Goal: Navigation & Orientation: Find specific page/section

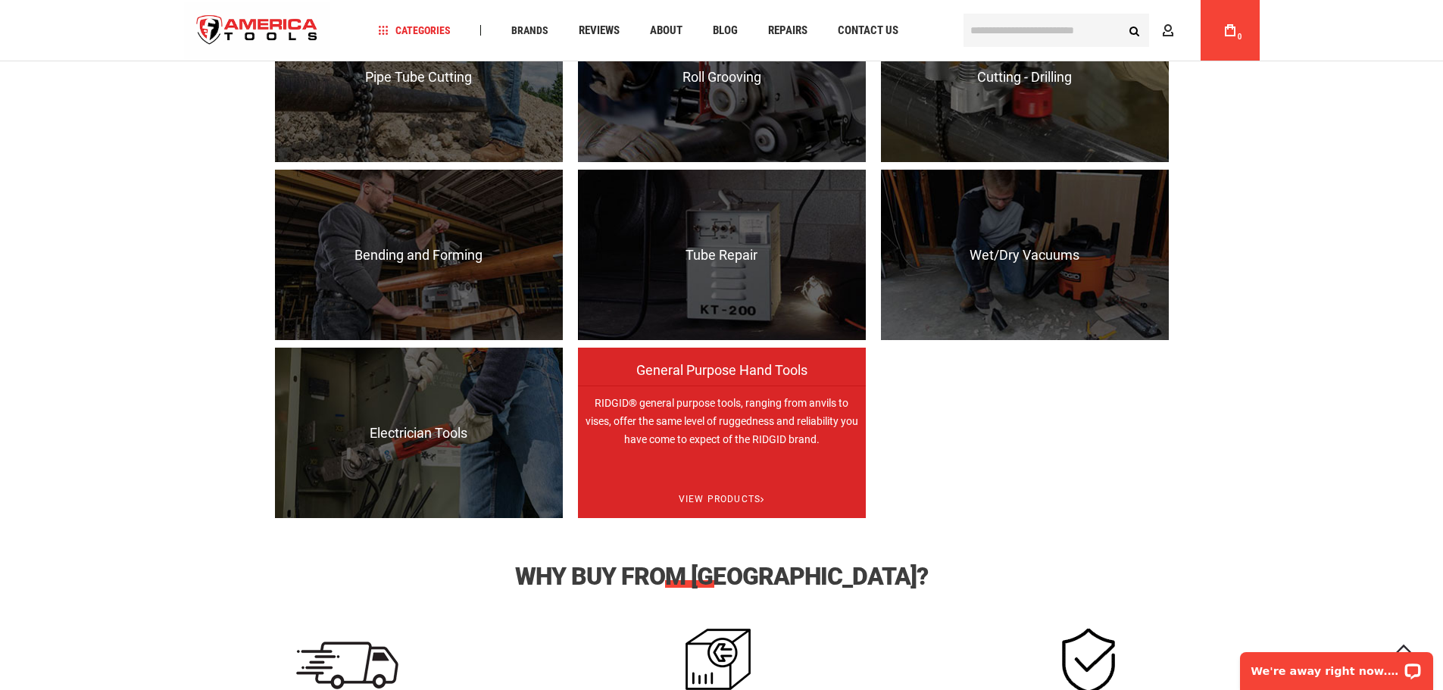
scroll to position [1526, 0]
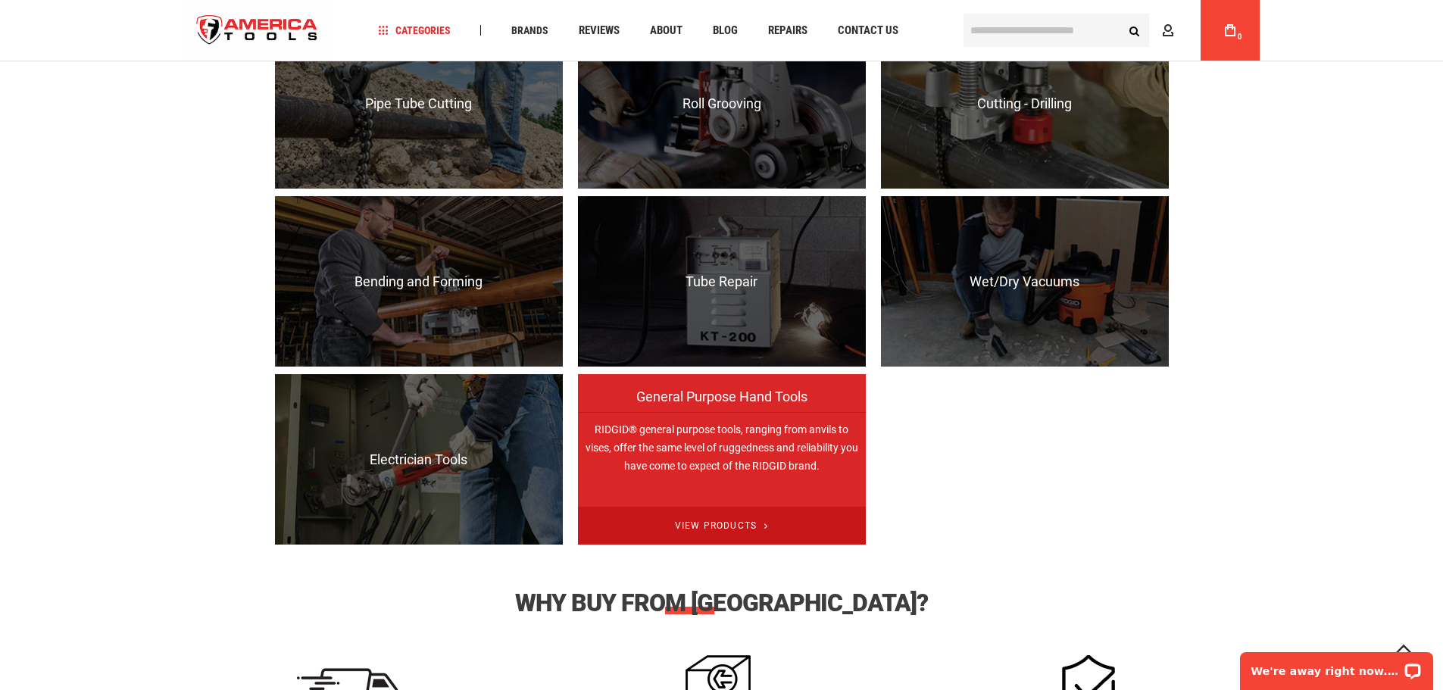
click at [719, 520] on span "View Products" at bounding box center [722, 526] width 288 height 39
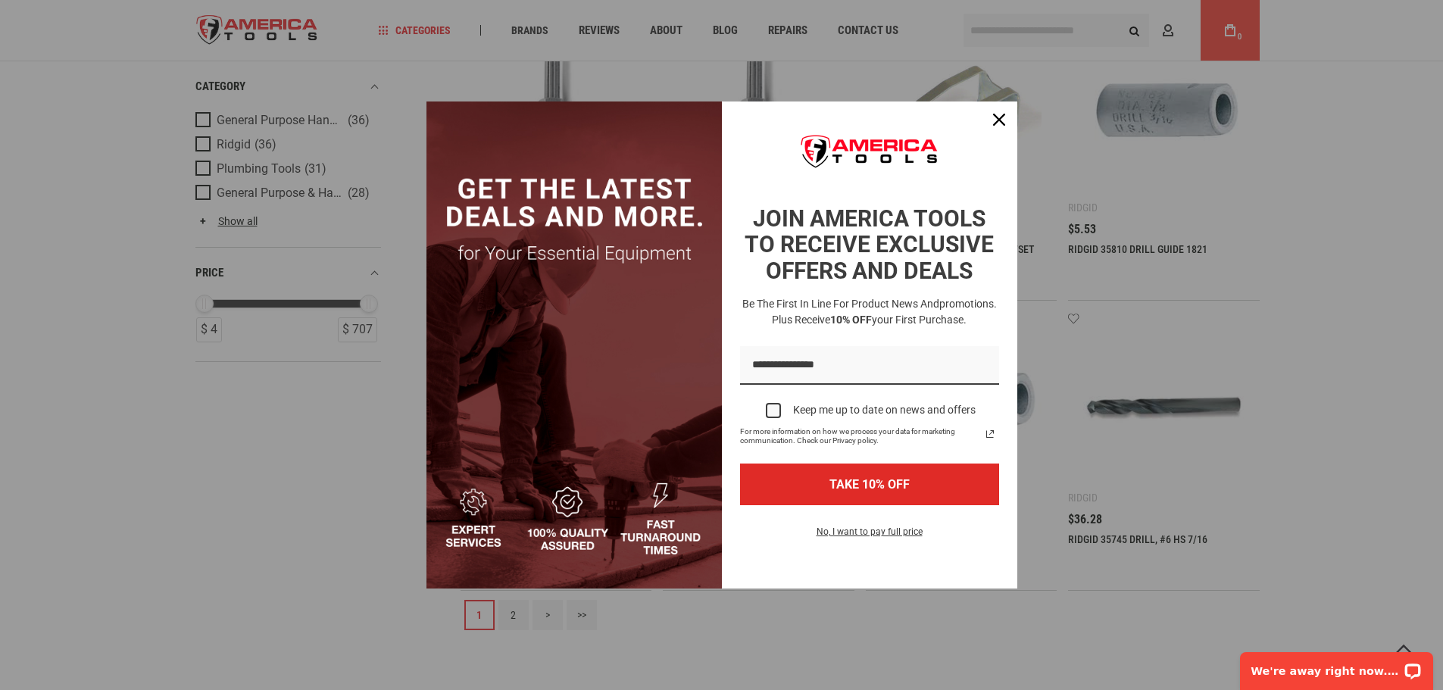
scroll to position [1288, 0]
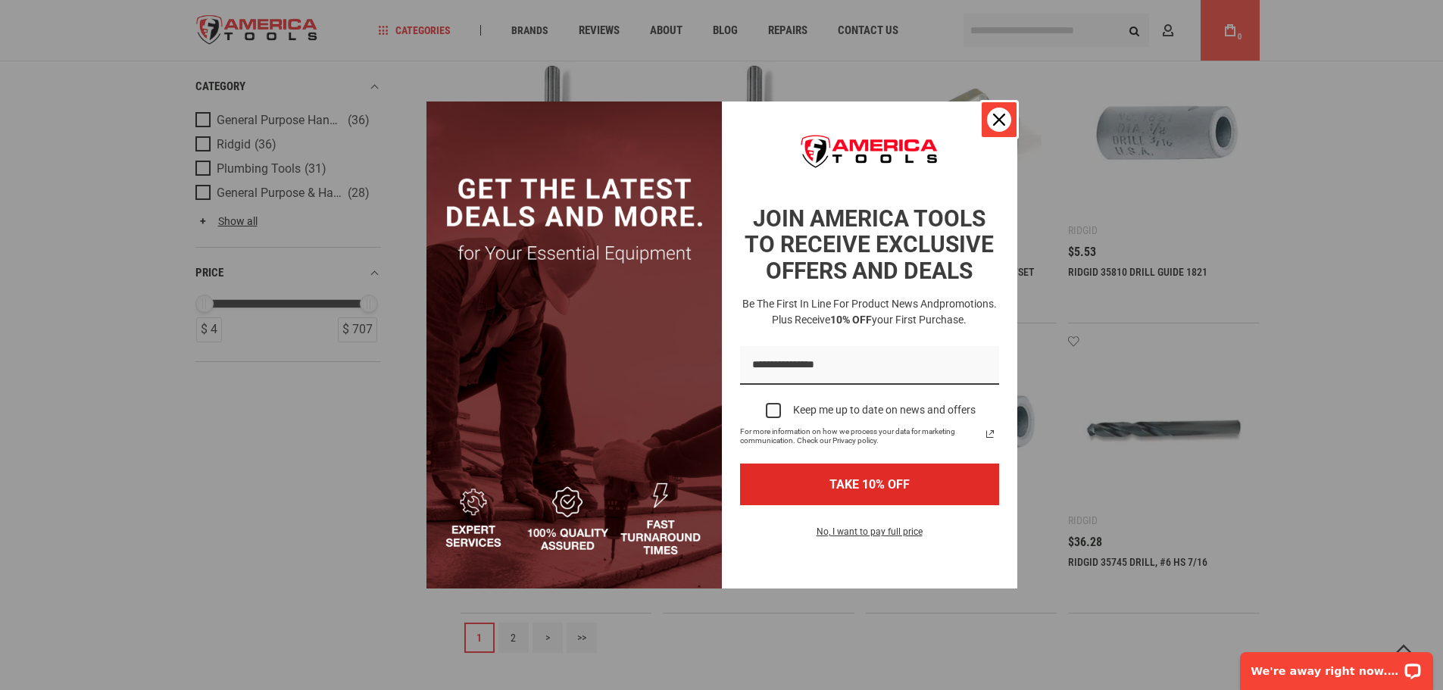
click at [994, 114] on icon "close icon" at bounding box center [999, 120] width 12 height 12
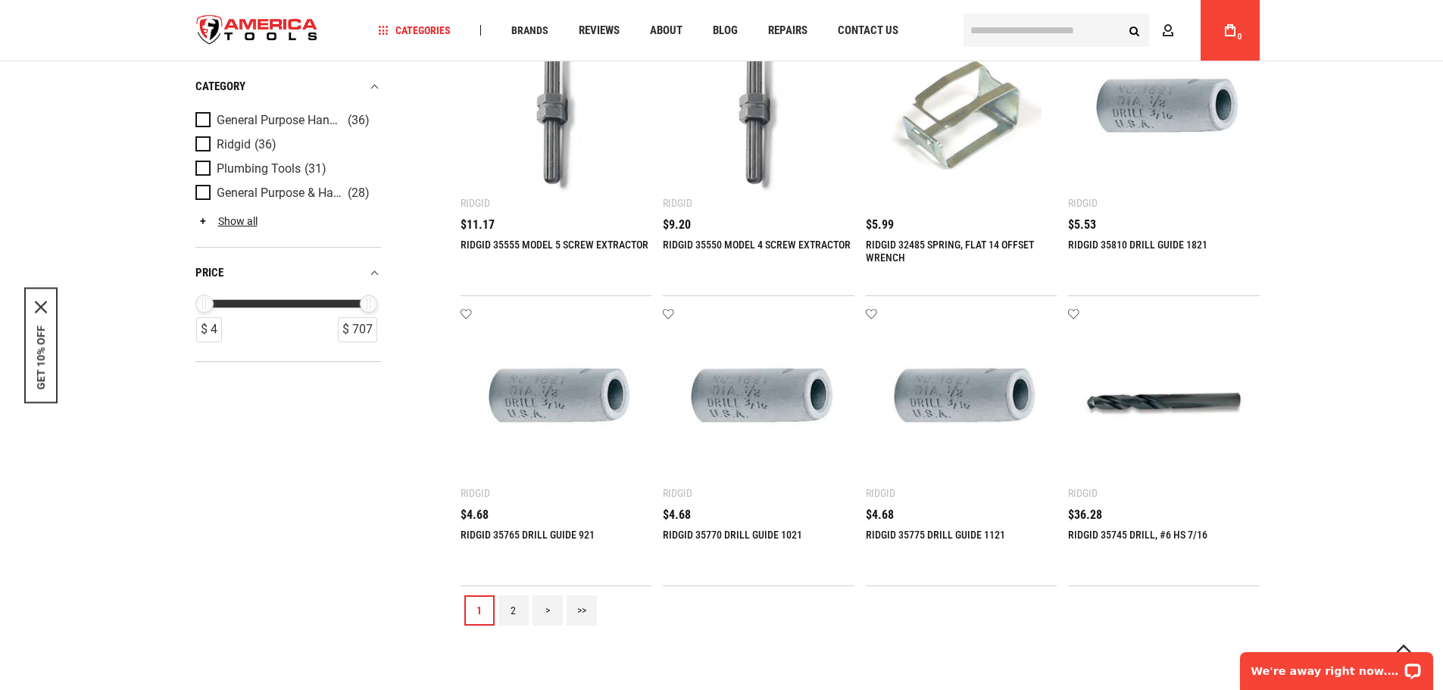
scroll to position [1278, 0]
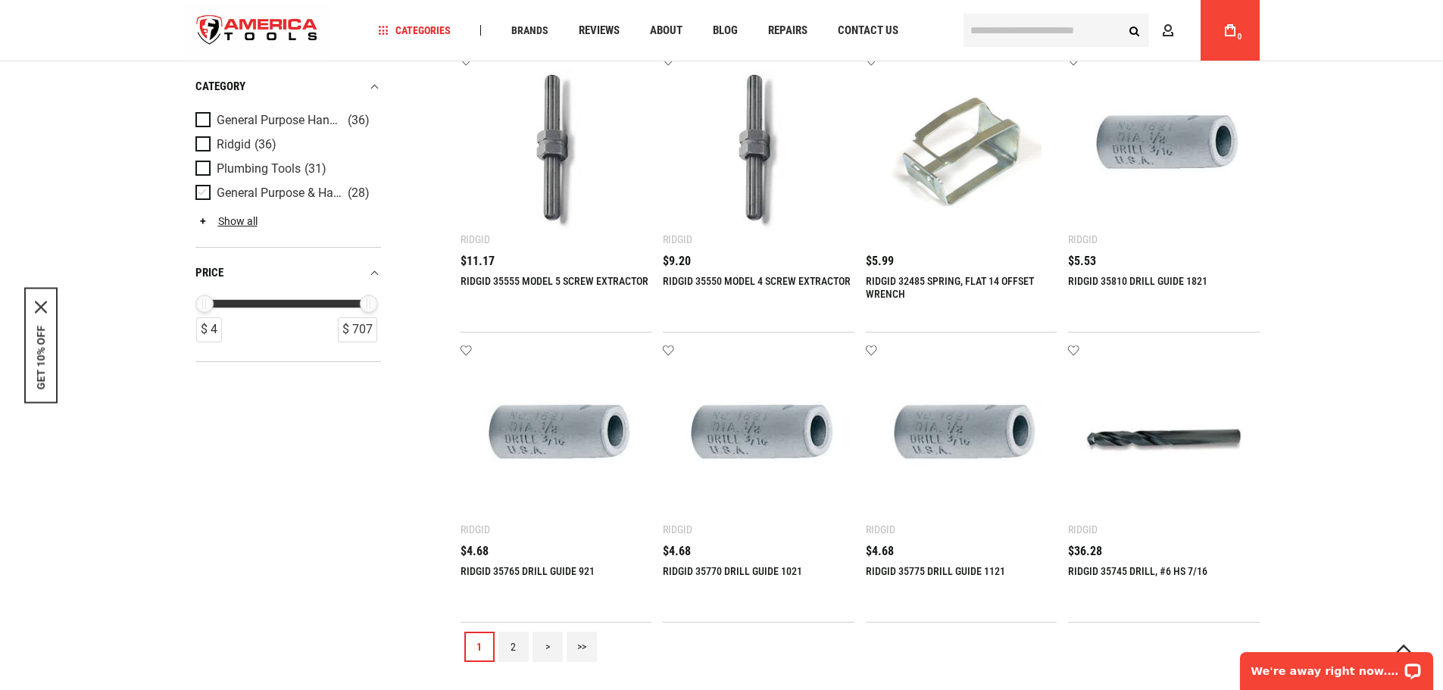
click at [199, 195] on span "Product Filters" at bounding box center [205, 193] width 21 height 17
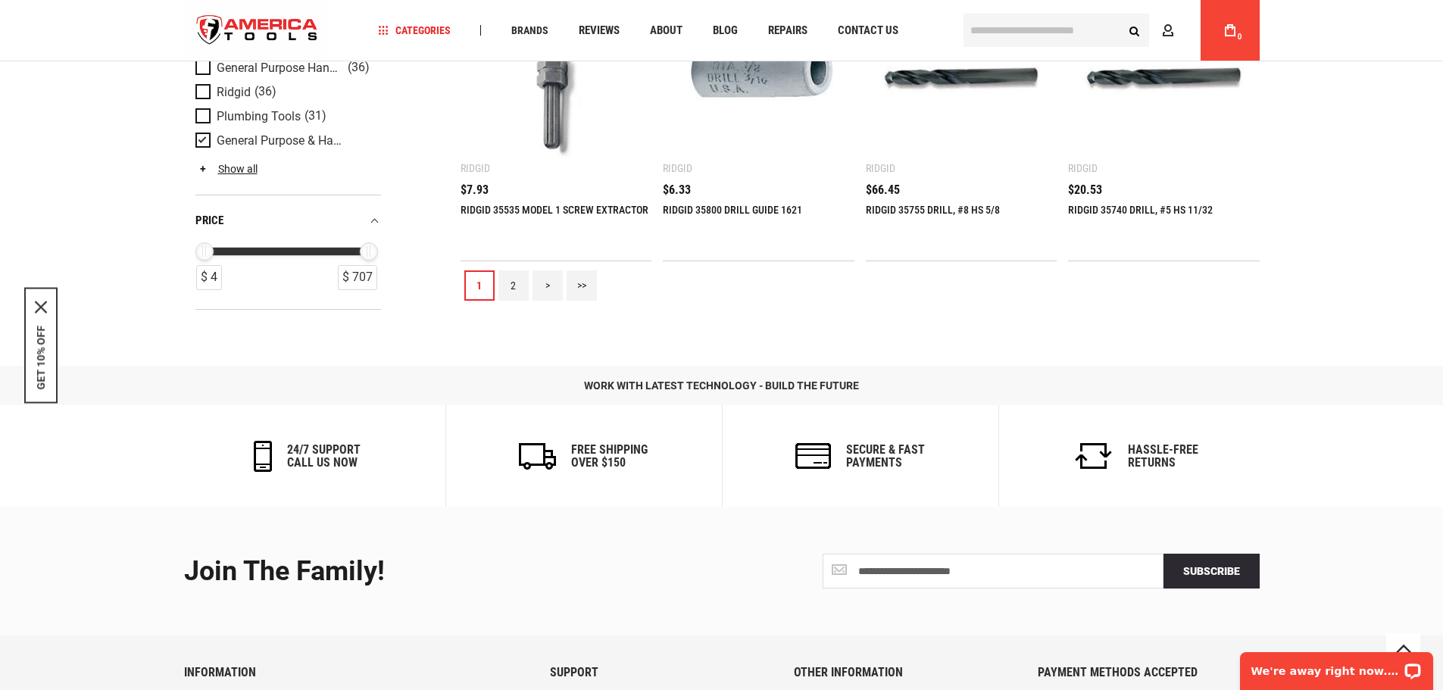
scroll to position [1666, 0]
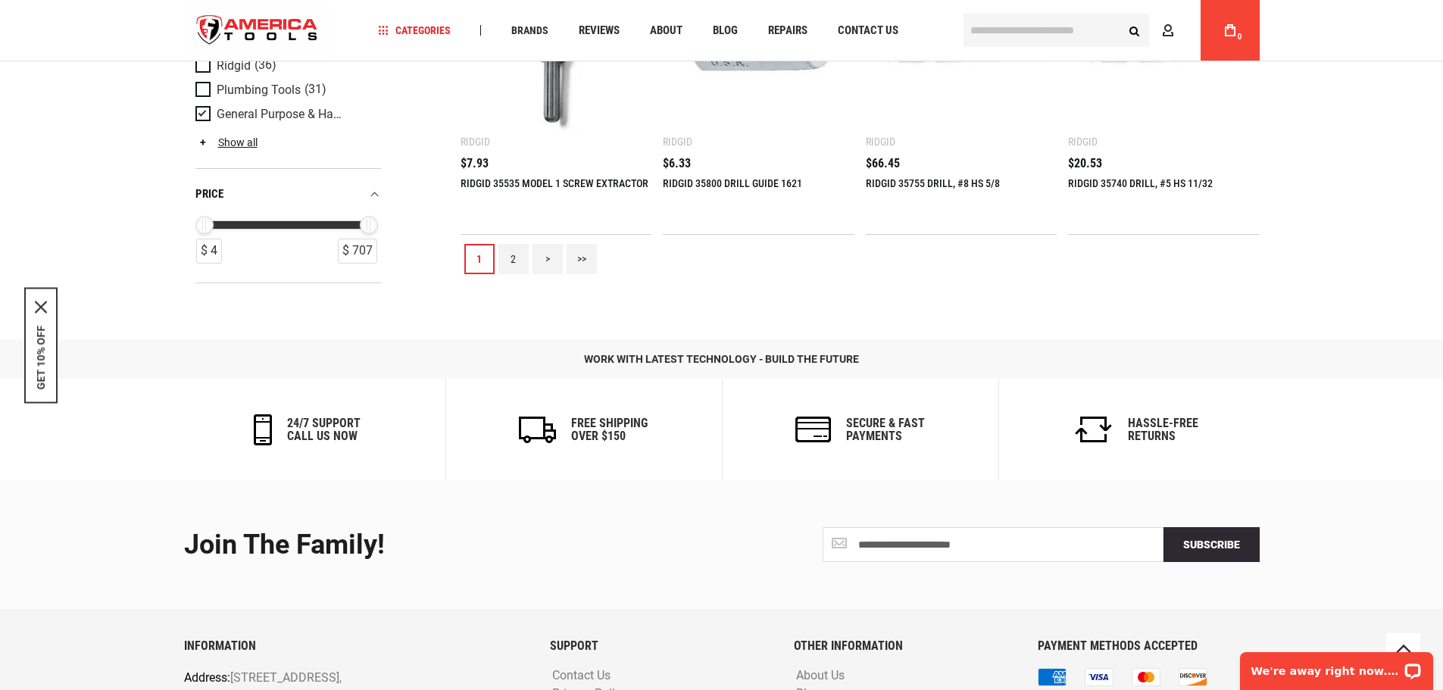
click at [548, 261] on link ">" at bounding box center [547, 259] width 30 height 30
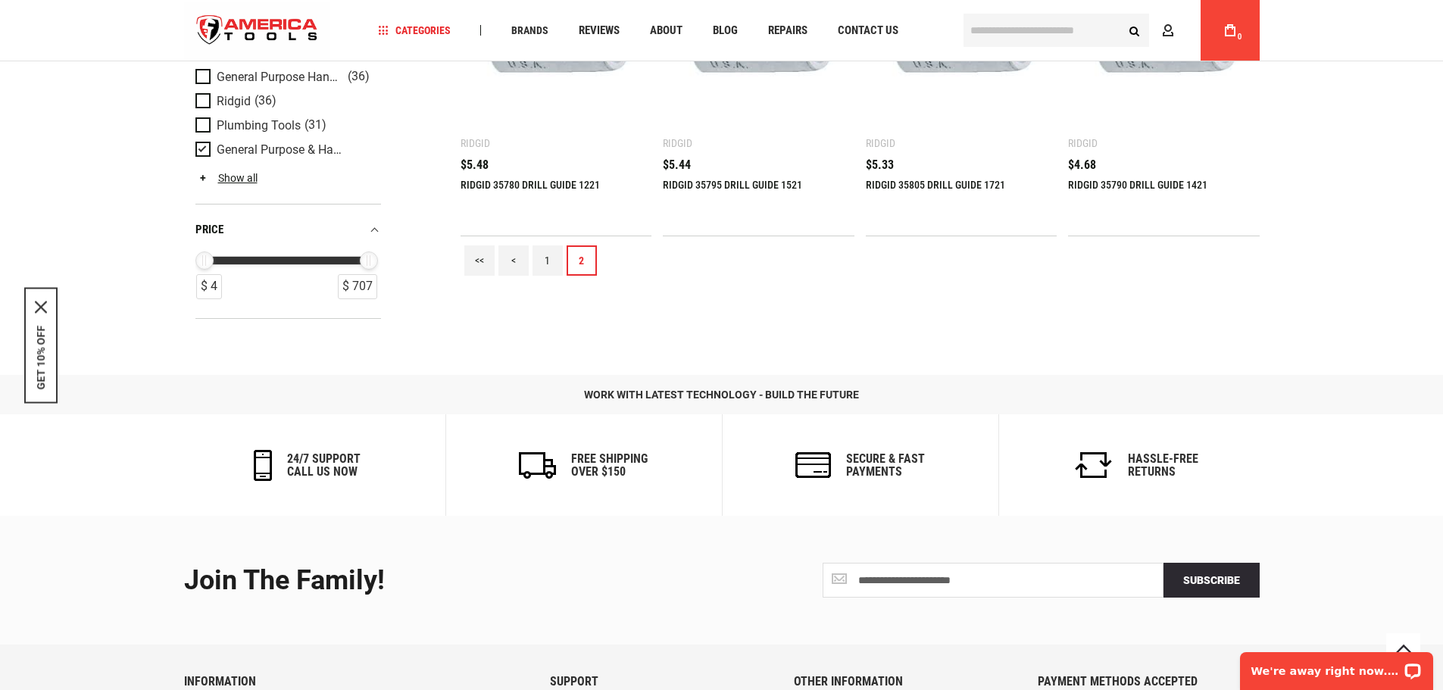
scroll to position [0, 0]
